Goal: Contribute content: Contribute content

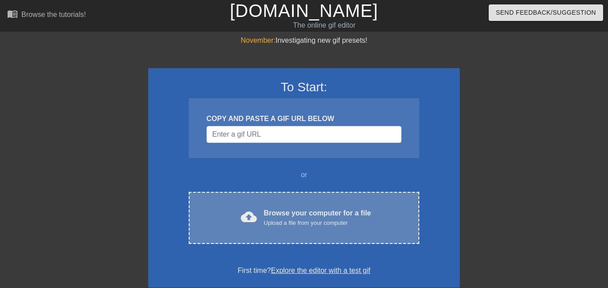
click at [257, 237] on div "cloud_upload Browse your computer for a file Upload a file from your computer C…" at bounding box center [304, 218] width 231 height 52
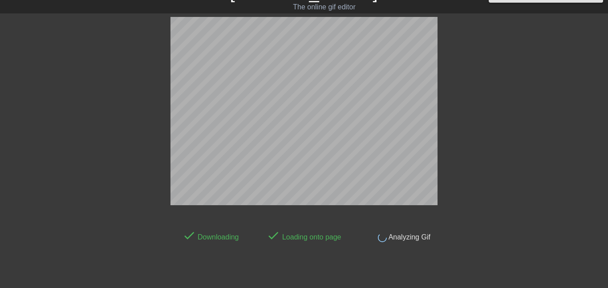
scroll to position [18, 0]
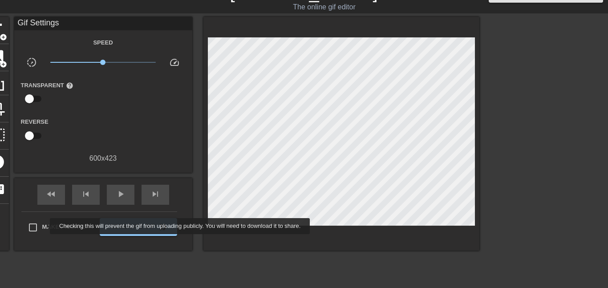
click at [44, 226] on span "Make Private" at bounding box center [64, 227] width 44 height 9
click at [42, 226] on input "Make Private" at bounding box center [33, 227] width 19 height 19
checkbox input "true"
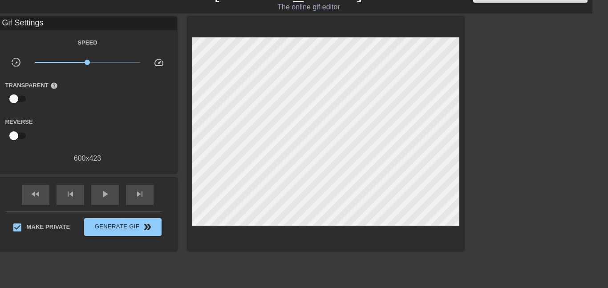
scroll to position [18, 0]
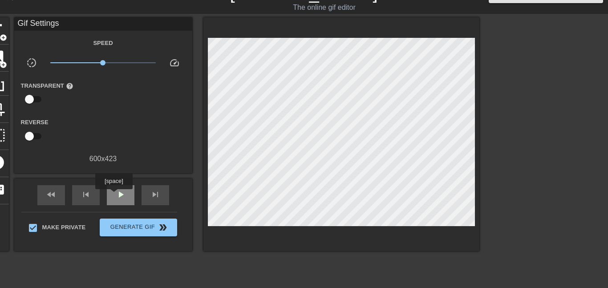
click at [114, 196] on div "play_arrow" at bounding box center [121, 195] width 28 height 20
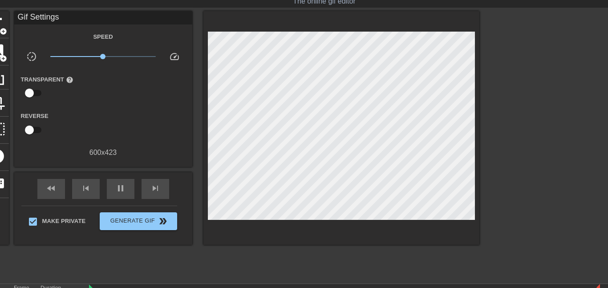
scroll to position [37, 0]
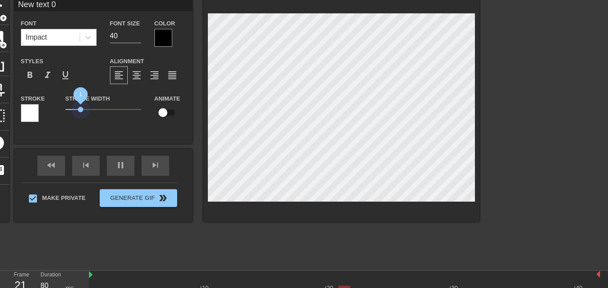
drag, startPoint x: 80, startPoint y: 109, endPoint x: 81, endPoint y: 127, distance: 18.3
click at [81, 127] on div "Stroke Width 1" at bounding box center [103, 111] width 89 height 37
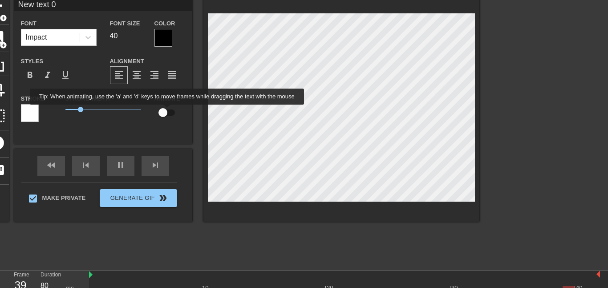
type input "120"
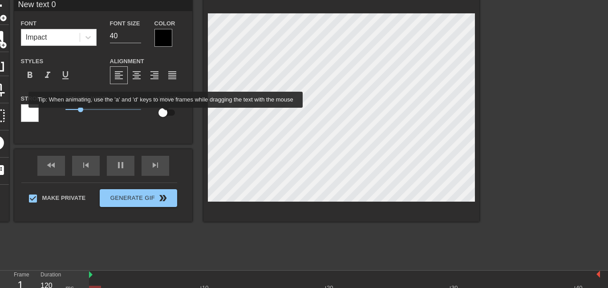
click at [162, 114] on input "checkbox" at bounding box center [163, 112] width 51 height 17
click at [162, 114] on input "checkbox" at bounding box center [171, 112] width 51 height 17
click at [162, 114] on input "checkbox" at bounding box center [163, 112] width 51 height 17
click at [162, 114] on input "checkbox" at bounding box center [171, 112] width 51 height 17
checkbox input "false"
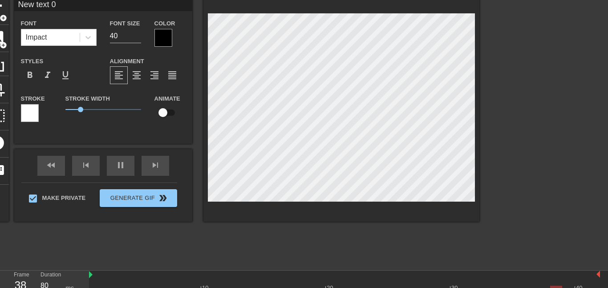
click at [37, 111] on div at bounding box center [30, 113] width 18 height 18
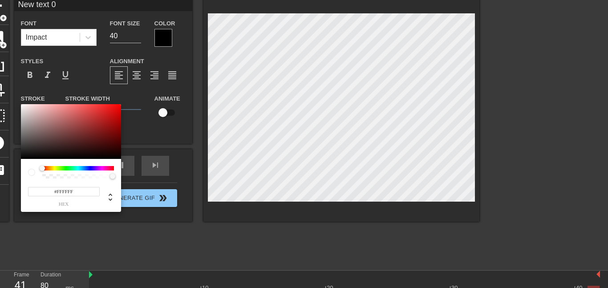
type input "120"
type input "#050505"
drag, startPoint x: 38, startPoint y: 157, endPoint x: 7, endPoint y: 158, distance: 31.2
click at [7, 158] on div "#050505 hex" at bounding box center [304, 144] width 608 height 288
type input "80"
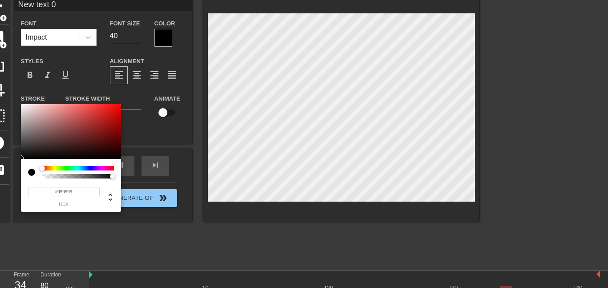
type input "#171616"
type input "80"
type input "#0F0E0E"
type input "120"
type input "#000000"
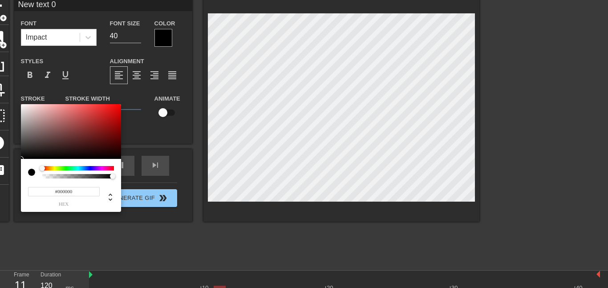
drag, startPoint x: 27, startPoint y: 154, endPoint x: 14, endPoint y: 162, distance: 14.6
click at [14, 162] on div "#000000 hex" at bounding box center [304, 144] width 608 height 288
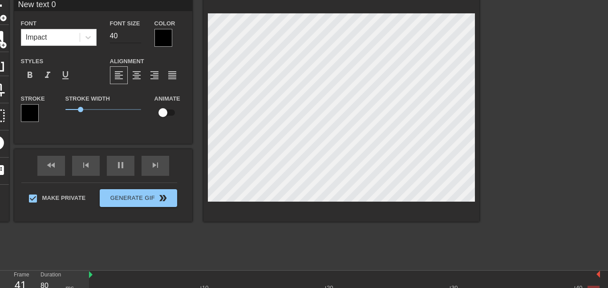
type input "120"
click at [136, 32] on input "41" at bounding box center [125, 36] width 31 height 14
click at [136, 32] on input "42" at bounding box center [125, 36] width 31 height 14
click at [136, 32] on input "43" at bounding box center [125, 36] width 31 height 14
click at [136, 32] on input "44" at bounding box center [125, 36] width 31 height 14
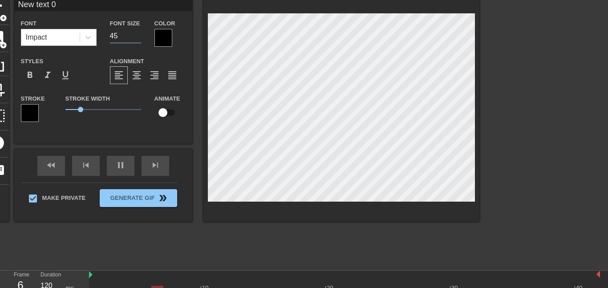
click at [136, 32] on input "45" at bounding box center [125, 36] width 31 height 14
click at [136, 32] on input "46" at bounding box center [125, 36] width 31 height 14
click at [136, 32] on input "47" at bounding box center [125, 36] width 31 height 14
click at [136, 32] on input "48" at bounding box center [125, 36] width 31 height 14
type input "49"
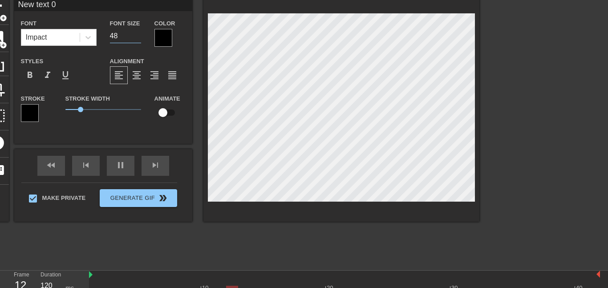
click at [136, 32] on input "49" at bounding box center [125, 36] width 31 height 14
type input "80"
click at [138, 34] on input "50" at bounding box center [125, 36] width 31 height 14
type input "51"
click at [138, 34] on input "51" at bounding box center [125, 36] width 31 height 14
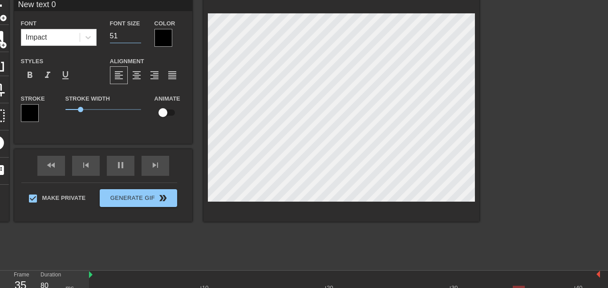
type input "100"
type input "52"
click at [138, 34] on input "52" at bounding box center [125, 36] width 31 height 14
type input "80"
click at [138, 34] on input "53" at bounding box center [125, 36] width 31 height 14
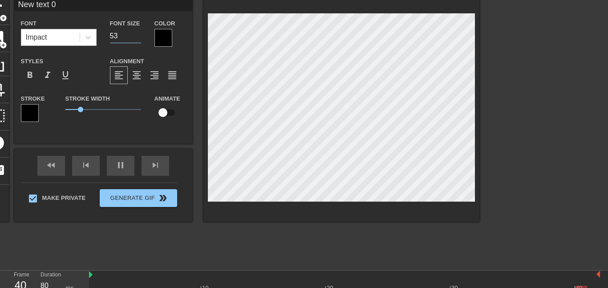
type input "54"
click at [138, 34] on input "54" at bounding box center [125, 36] width 31 height 14
type input "120"
click at [138, 34] on input "55" at bounding box center [125, 36] width 31 height 14
click at [138, 34] on input "56" at bounding box center [125, 36] width 31 height 14
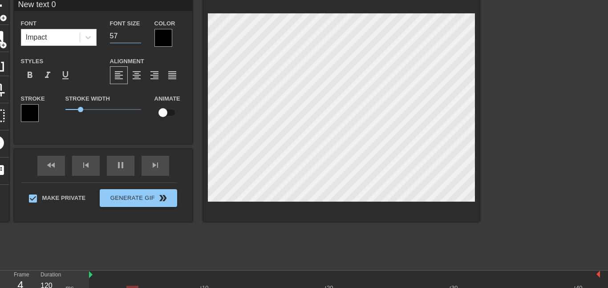
click at [138, 34] on input "57" at bounding box center [125, 36] width 31 height 14
click at [138, 34] on input "58" at bounding box center [125, 36] width 31 height 14
click at [138, 34] on input "59" at bounding box center [125, 36] width 31 height 14
type input "60"
click at [138, 34] on input "60" at bounding box center [125, 36] width 31 height 14
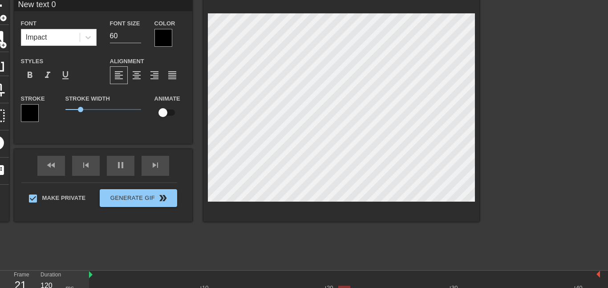
type input "80"
type input "New 0"
type textarea "New 0"
type input "New"
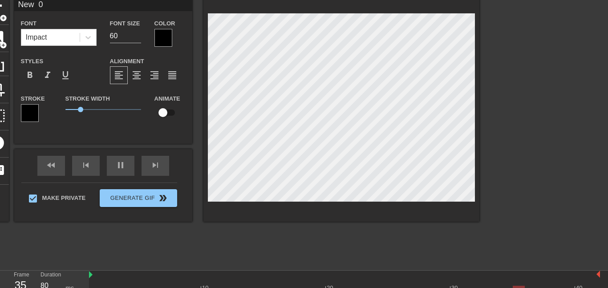
type textarea "New"
type input "120"
type input "New"
type textarea "New"
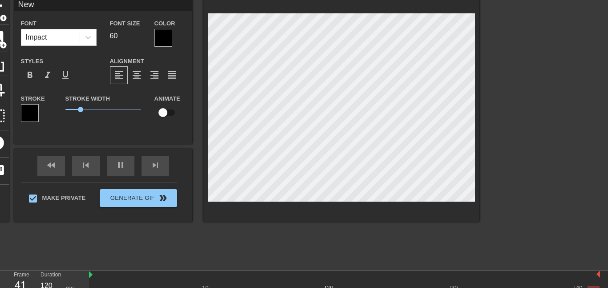
type input "New"
type textarea "New"
type input "Ne"
type textarea "Ne"
type input "N"
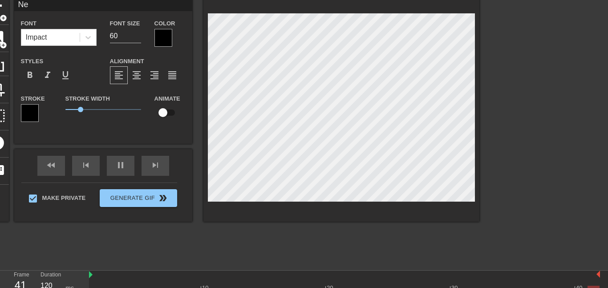
type textarea "N"
type input "H"
type textarea "H"
type input "Ho"
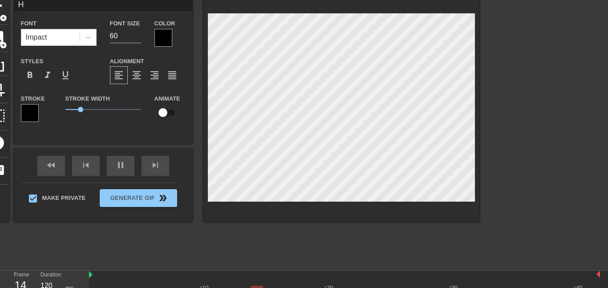
type textarea "Ho"
type input "How"
type textarea "How"
type input "How"
type textarea "How"
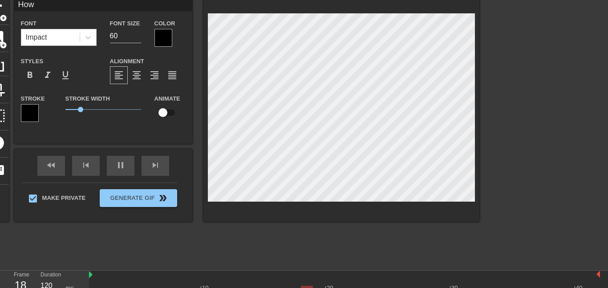
type input "How Y"
type textarea "How Y"
type input "80"
type input "How Yo"
type textarea "How Yo"
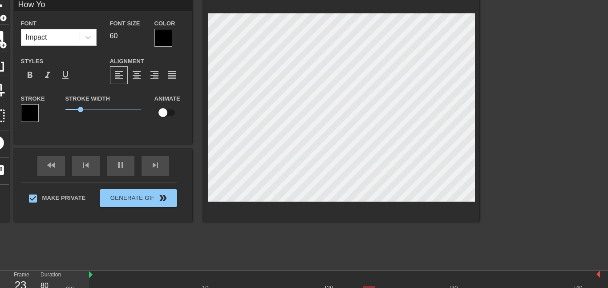
type input "How You"
type textarea "How You"
type input "How You"
type textarea "How You"
type input "How You L"
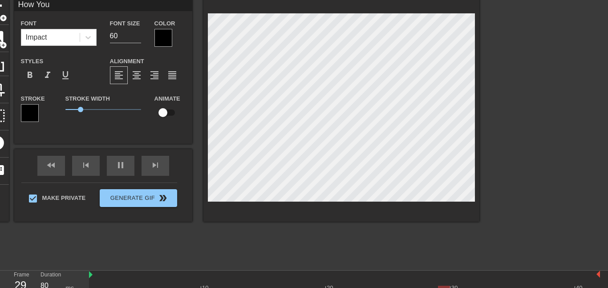
type textarea "How You L"
type input "How You Lo"
type textarea "How You Lo"
type input "How You Loo"
type textarea "How You Loo"
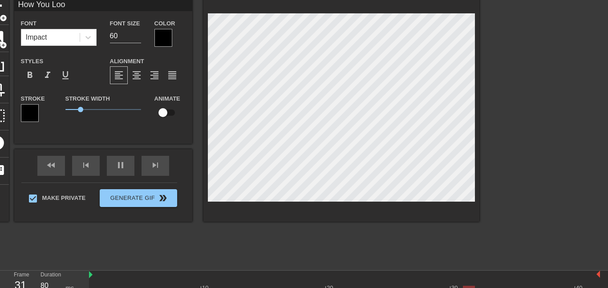
type input "How You Look"
type textarea "How You Look"
type input "How You Look"
type textarea "How You Look"
type input "80"
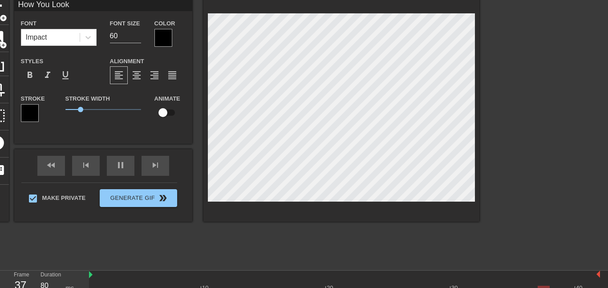
type input "How You Look S"
type textarea "How You Look S"
type input "How You Look Sa"
type textarea "How You Look Sa"
type input "How You Look Say"
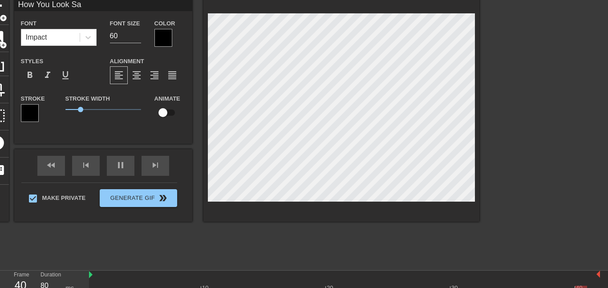
type textarea "How You Look Say"
type input "120"
type input "How You Look Sayi"
type textarea "How You Look Sayi"
type input "How You Look Sayin"
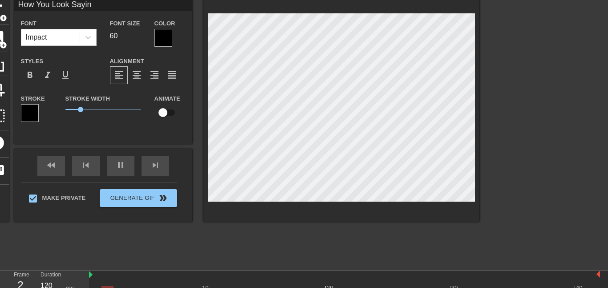
type textarea "How You Look Sayin"
type input "How You Look Saying"
type textarea "How You Look Saying"
type input "How You Look Saying"
type textarea "How You Look Saying"
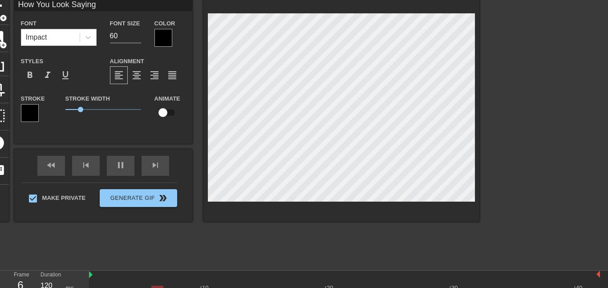
type input "How You Look Saying T"
type textarea "How You Look Saying T"
type input "How You Look Saying Th"
type textarea "How You Look Saying Th"
type input "How You Look Saying Thu"
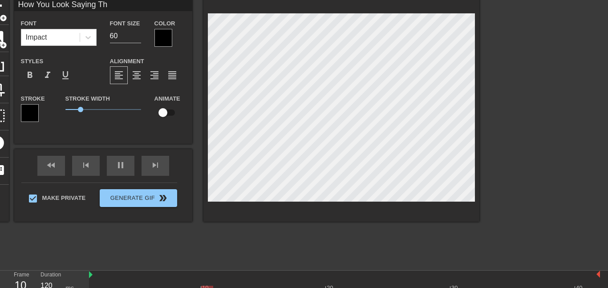
type textarea "How You Look Saying Thu"
type input "How You Look Saying Thus"
type textarea "How You Look Saying Thus"
type input "How You Look Saying Thus"
type textarea "How You Look Saying Thus"
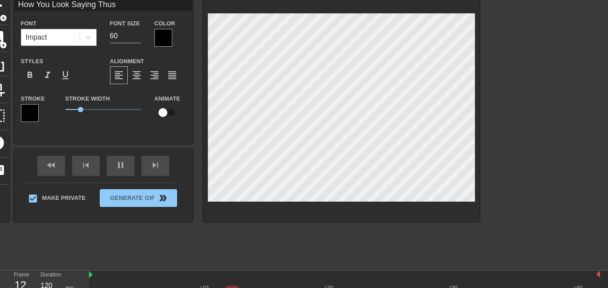
type input "How You Look Saying Thus S"
type textarea "How You Look Saying Thus S"
type input "How You Look Saying Thus Sh"
type textarea "How You Look Saying Thus Sh"
type input "How You Look Saying Thus [PERSON_NAME]"
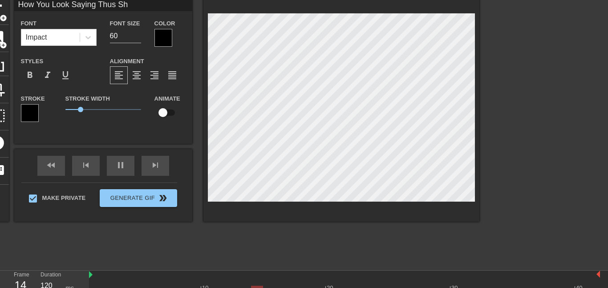
type textarea "How You Look Saying Thus [PERSON_NAME]"
type input "How You Look Saying Thus Shut"
type textarea "How You Look Saying Thus Shut"
type input "80"
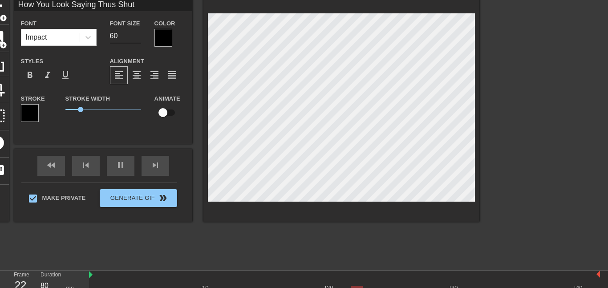
type input "How You Look Saying Thus [PERSON_NAME]"
type textarea "How You Look Saying Thus [PERSON_NAME]"
type input "How You Look Saying Thus Sh"
type textarea "How You Look Saying Thus Sh"
type input "How You Look Saying Thus S"
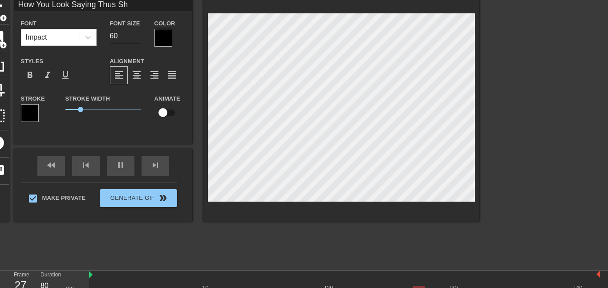
type textarea "How You Look Saying Thus S"
type input "How You Look Saying Thus"
type textarea "How You Look Saying Thus"
type input "How You Look Saying Thus"
type textarea "How You Look Saying Thus"
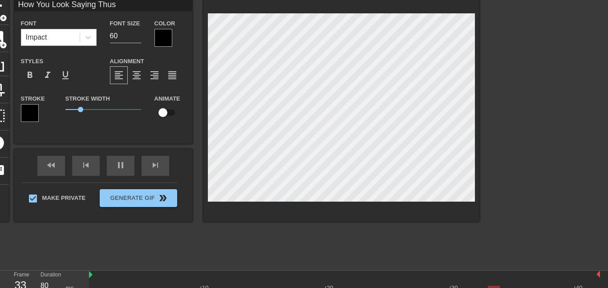
type input "How You Look Saying Thu"
type textarea "How You Look Saying Thu"
type input "80"
type input "How You Look Saying Thui"
type textarea "How You Look Saying Thui"
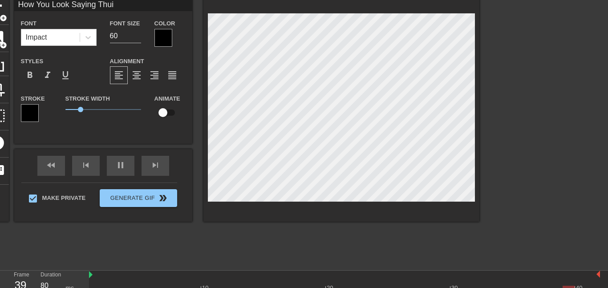
type input "How You Look Saying Thu"
type textarea "How You Look Saying Thu"
type input "120"
type input "How You Look Saying Th"
type textarea "How You Look Saying Th"
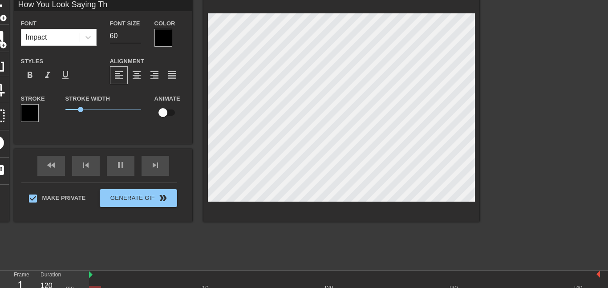
type input "How You Look Saying Thi"
type textarea "How You Look Saying Thi"
type input "How You Look Saying This"
type textarea "How You Look Saying This"
type input "How You Look Saying This"
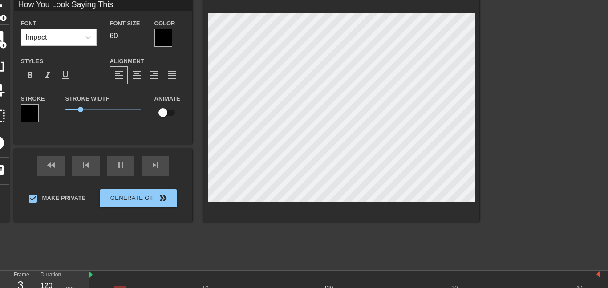
type textarea "How You Look Saying This"
type input "How You Look Saying This s"
type textarea "How You Look Saying This s"
type input "How You Look Saying This"
type textarea "How You Look Saying This"
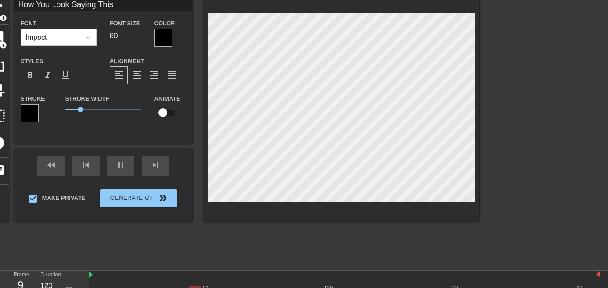
type input "How You Look Saying This S"
type textarea "How You Look Saying This S"
type input "How You Look Saying This SH"
type textarea "How You Look Saying This SH"
type input "How You Look Saying This SHu"
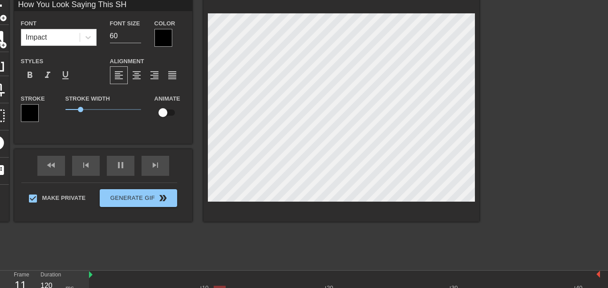
type textarea "How You Look Saying This SHu"
type input "How You Look Saying This SHut"
type textarea "How You Look Saying This SHut"
type input "How You Look Saying This SHu"
type textarea "How You Look Saying This SHu"
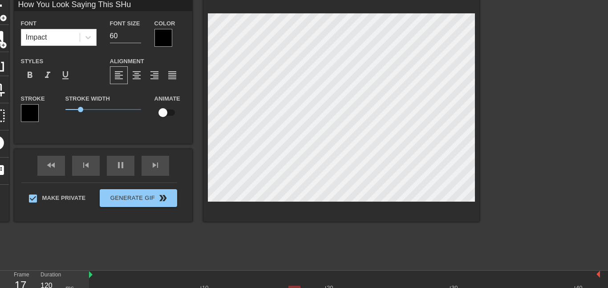
type input "How You Look Saying This SH"
type textarea "How You Look Saying This SH"
type input "How You Look Saying This S"
type textarea "How You Look Saying This S"
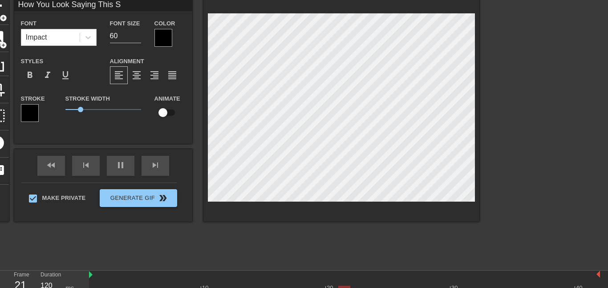
type input "80"
type input "How You Look Saying This Sh"
type textarea "How You Look Saying This Sh"
type input "100"
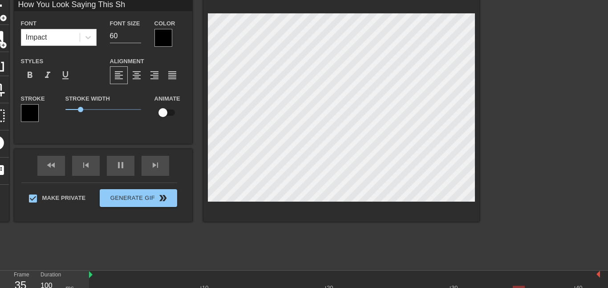
type input "How You Look Saying This Shi"
type textarea "How You Look Saying This Shi"
type input "80"
type input "How You Look Saying This Shit"
type textarea "How You Look Saying This Shit"
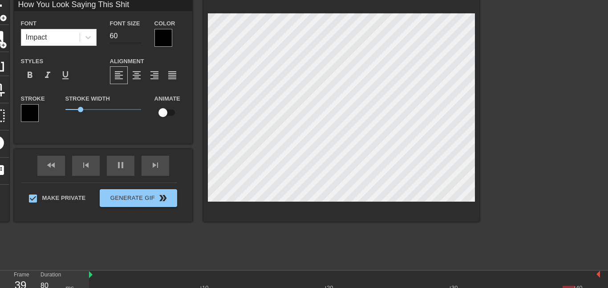
type input "120"
click at [138, 37] on input "59" at bounding box center [125, 36] width 31 height 14
click at [138, 37] on input "58" at bounding box center [125, 36] width 31 height 14
click at [138, 37] on input "57" at bounding box center [125, 36] width 31 height 14
click at [138, 37] on input "56" at bounding box center [125, 36] width 31 height 14
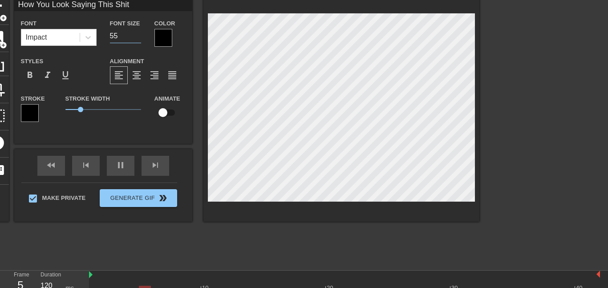
click at [138, 37] on input "55" at bounding box center [125, 36] width 31 height 14
click at [138, 37] on input "54" at bounding box center [125, 36] width 31 height 14
click at [138, 37] on input "53" at bounding box center [125, 36] width 31 height 14
click at [138, 37] on input "52" at bounding box center [125, 36] width 31 height 14
click at [138, 37] on input "51" at bounding box center [125, 36] width 31 height 14
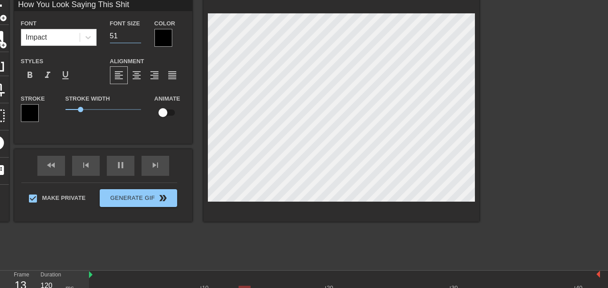
click at [138, 37] on input "50" at bounding box center [125, 36] width 31 height 14
click at [138, 37] on input "49" at bounding box center [125, 36] width 31 height 14
click at [138, 37] on input "48" at bounding box center [125, 36] width 31 height 14
click at [138, 37] on input "47" at bounding box center [125, 36] width 31 height 14
click at [138, 37] on input "46" at bounding box center [125, 36] width 31 height 14
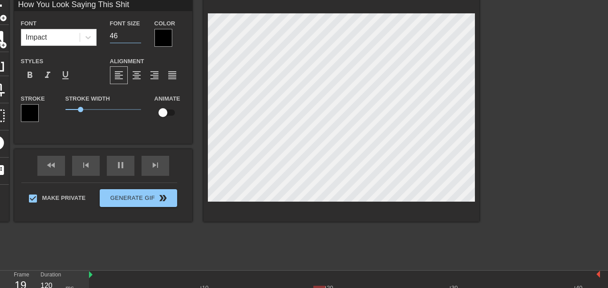
click at [138, 37] on input "45" at bounding box center [125, 36] width 31 height 14
type input "44"
click at [138, 37] on input "44" at bounding box center [125, 36] width 31 height 14
type input "80"
click at [138, 37] on input "43" at bounding box center [125, 36] width 31 height 14
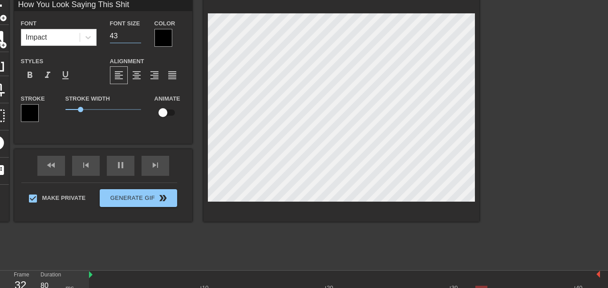
type input "42"
click at [138, 37] on input "42" at bounding box center [125, 36] width 31 height 14
type input "120"
click at [164, 39] on div at bounding box center [164, 38] width 18 height 18
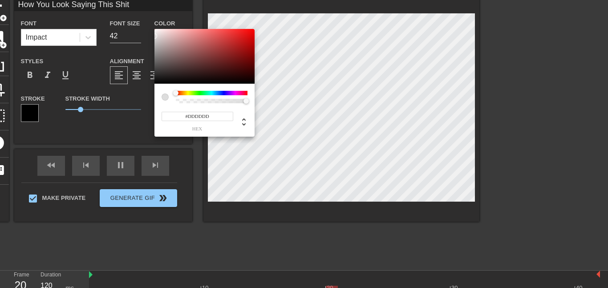
type input "#E1E1E1"
type input "80"
type input "#000000"
drag, startPoint x: 181, startPoint y: 53, endPoint x: 170, endPoint y: 106, distance: 53.8
click at [170, 106] on div "#000000 hex" at bounding box center [205, 83] width 100 height 108
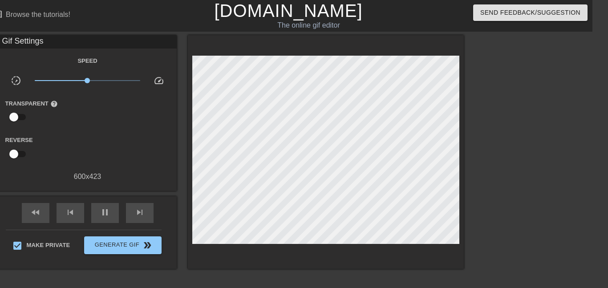
scroll to position [0, 0]
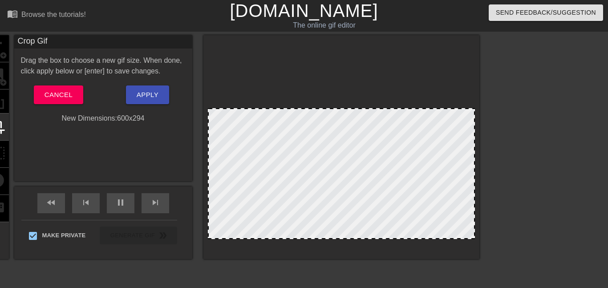
drag, startPoint x: 319, startPoint y: 52, endPoint x: 318, endPoint y: 110, distance: 57.9
click at [248, 128] on div at bounding box center [341, 174] width 267 height 130
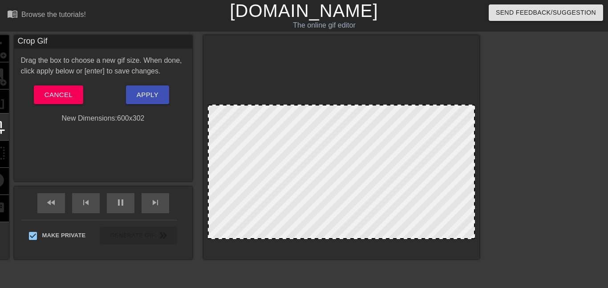
drag, startPoint x: 329, startPoint y: 108, endPoint x: 335, endPoint y: 104, distance: 7.0
click at [335, 104] on div at bounding box center [341, 105] width 265 height 4
click at [134, 96] on button "Apply" at bounding box center [147, 95] width 43 height 19
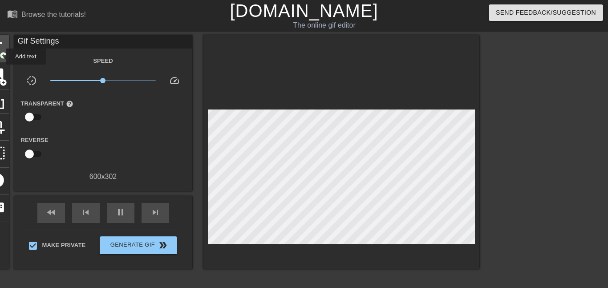
click at [0, 56] on span "add_circle" at bounding box center [4, 56] width 8 height 8
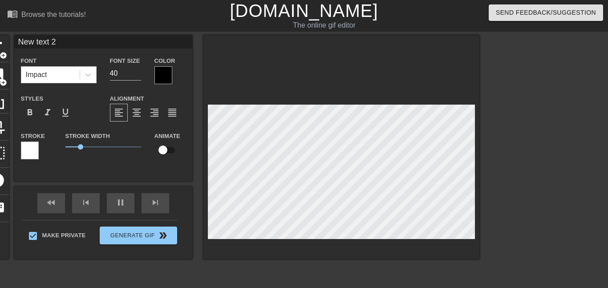
click at [331, 46] on div at bounding box center [342, 147] width 276 height 224
type input "80"
